Goal: Navigation & Orientation: Find specific page/section

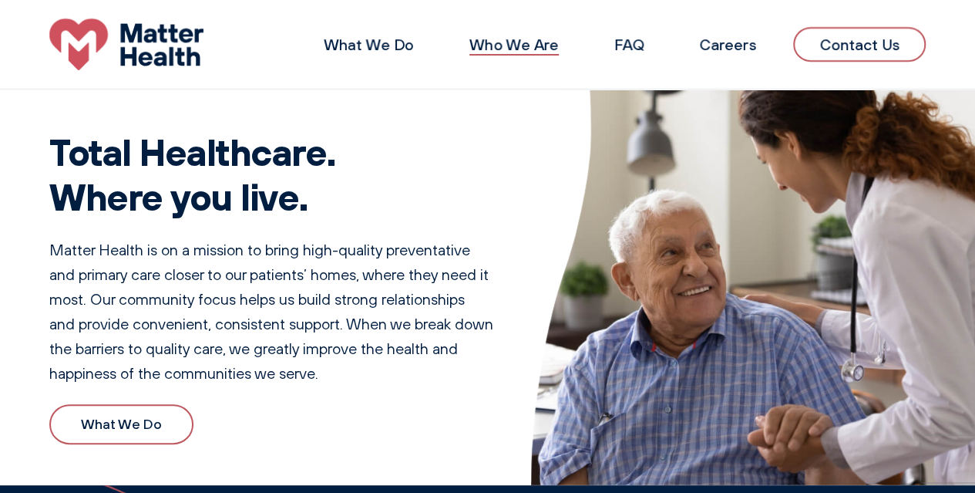
click at [520, 45] on link "Who We Are" at bounding box center [514, 44] width 89 height 19
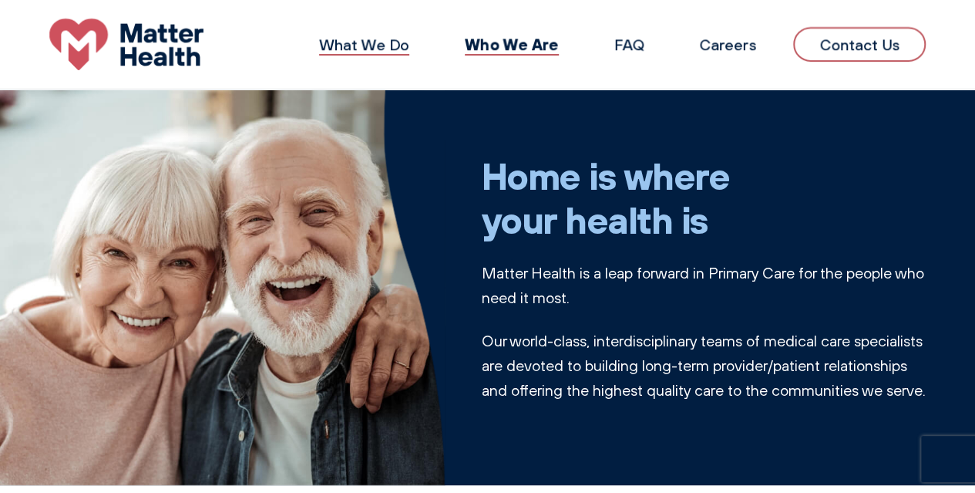
click at [341, 38] on link "What We Do" at bounding box center [364, 44] width 90 height 19
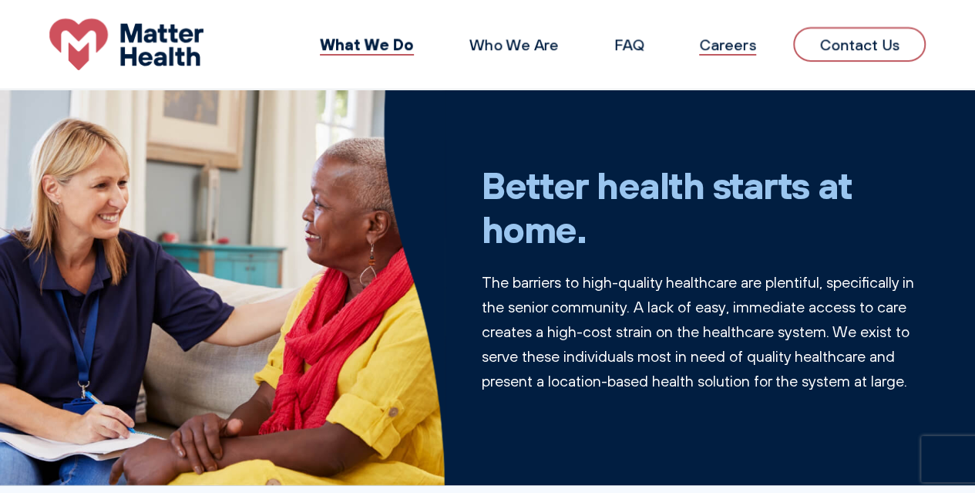
click at [733, 51] on link "Careers" at bounding box center [727, 44] width 57 height 19
